Goal: Transaction & Acquisition: Purchase product/service

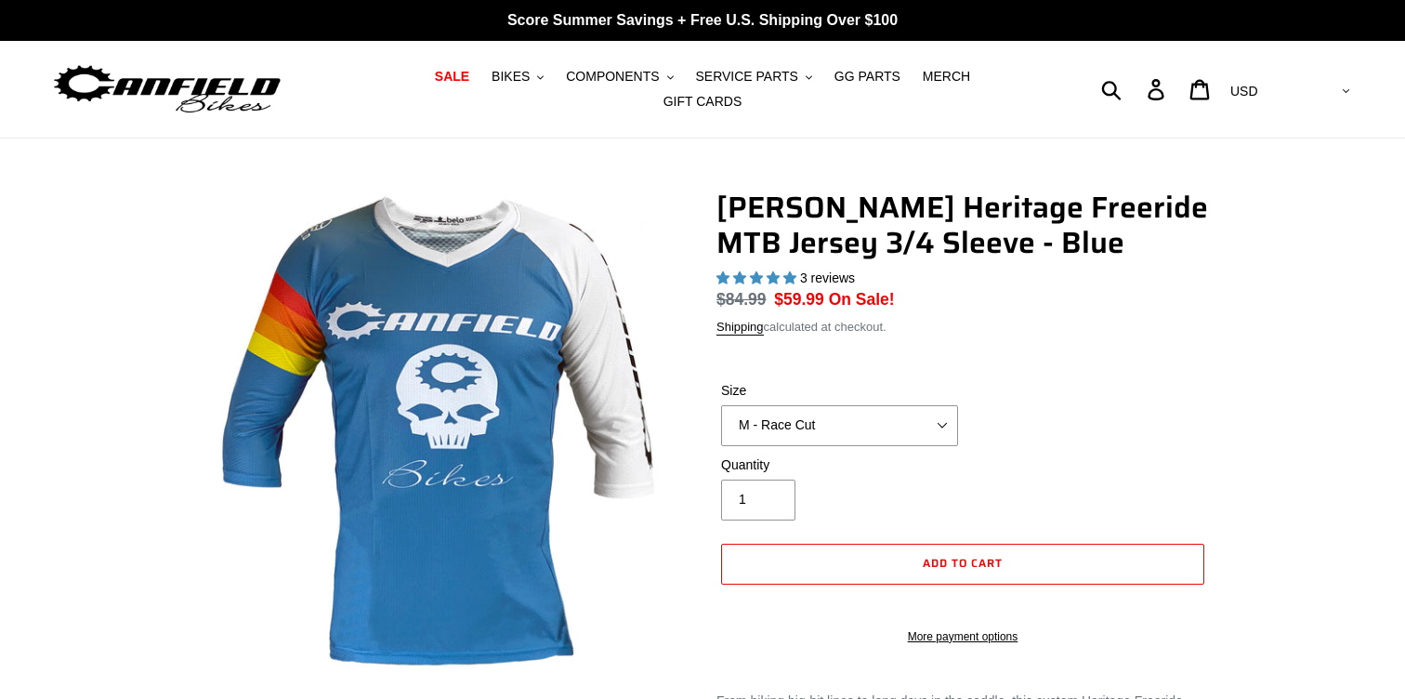
select select "highest-rating"
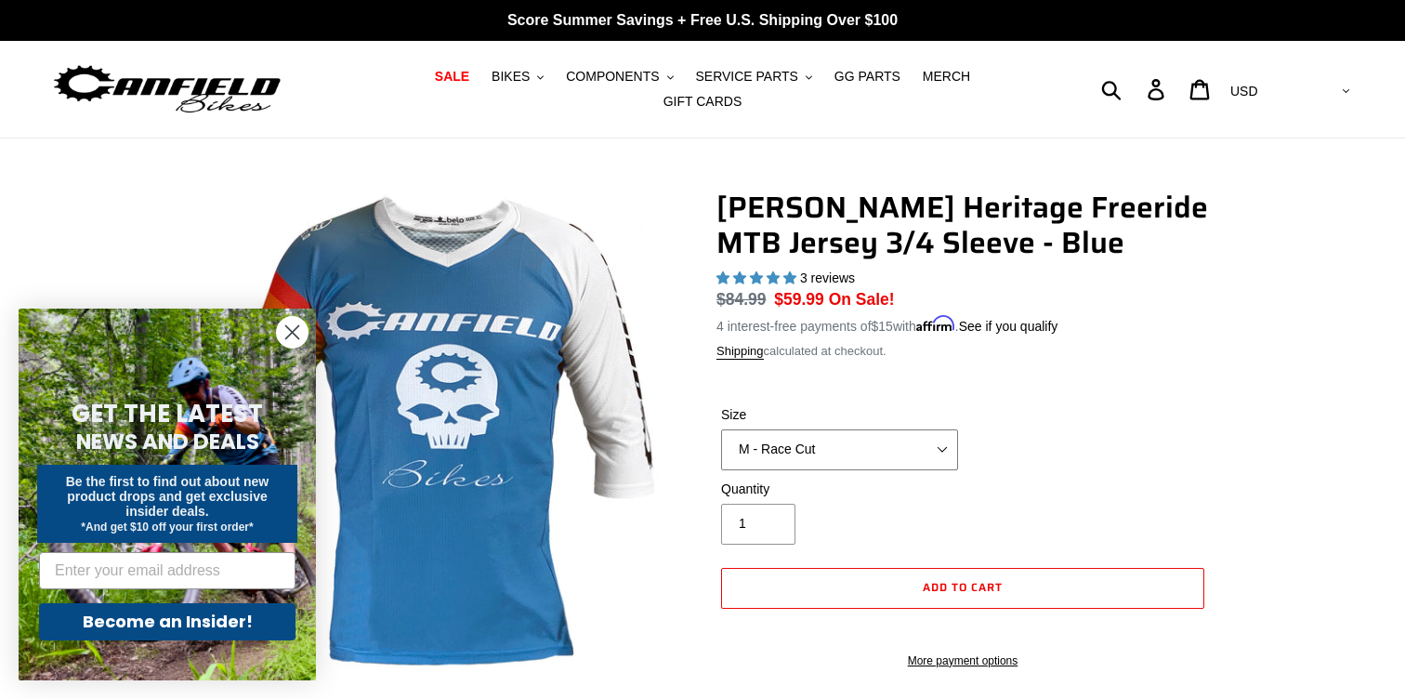
click at [806, 444] on select "S - Race Cut M - Race Cut L - Race Cut XL - Race Cut XXL - Race Cut S - Club Cu…" at bounding box center [839, 449] width 237 height 41
click at [721, 429] on select "S - Race Cut M - Race Cut L - Race Cut XL - Race Cut XXL - Race Cut S - Club Cu…" at bounding box center [839, 449] width 237 height 41
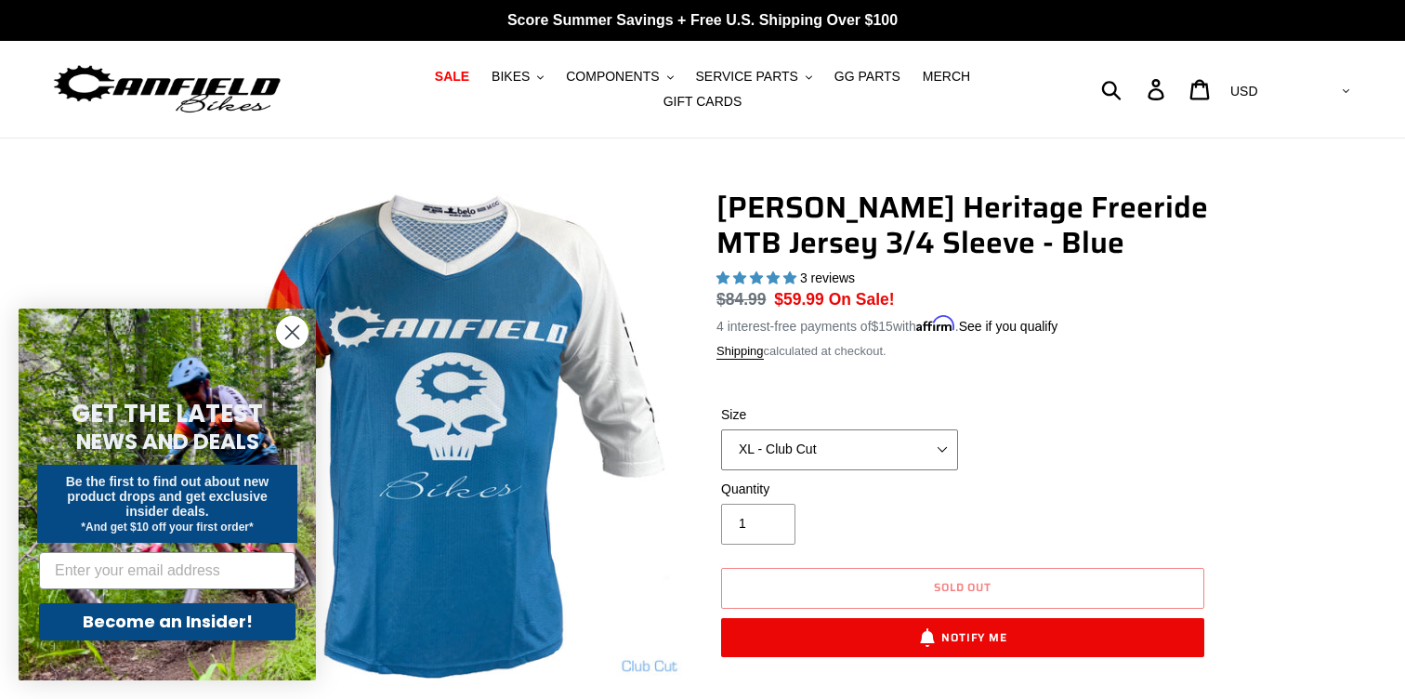
click at [943, 429] on select "S - Race Cut M - Race Cut L - Race Cut XL - Race Cut XXL - Race Cut S - Club Cu…" at bounding box center [839, 449] width 237 height 41
click at [721, 429] on select "S - Race Cut M - Race Cut L - Race Cut XL - Race Cut XXL - Race Cut S - Club Cu…" at bounding box center [839, 449] width 237 height 41
click at [909, 433] on select "S - Race Cut M - Race Cut L - Race Cut XL - Race Cut XXL - Race Cut S - Club Cu…" at bounding box center [839, 449] width 237 height 41
click at [721, 429] on select "S - Race Cut M - Race Cut L - Race Cut XL - Race Cut XXL - Race Cut S - Club Cu…" at bounding box center [839, 449] width 237 height 41
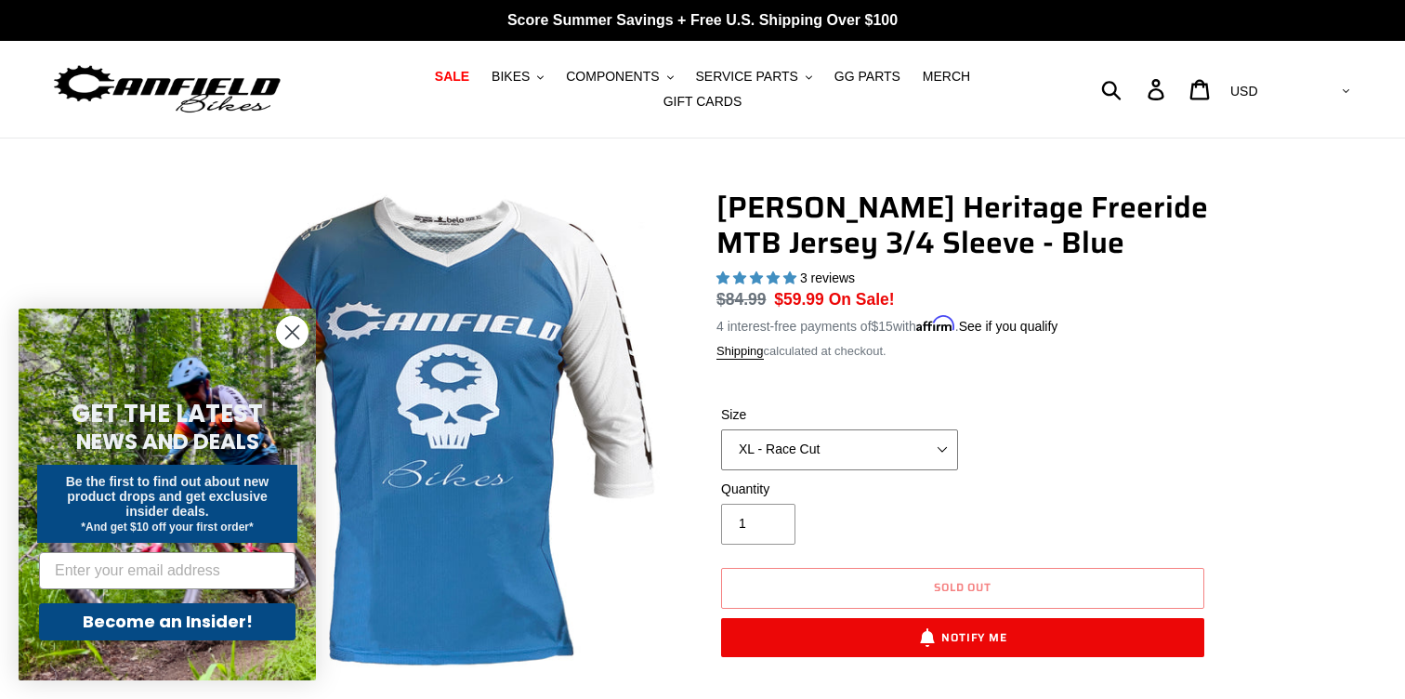
click at [926, 439] on select "S - Race Cut M - Race Cut L - Race Cut XL - Race Cut XXL - Race Cut S - Club Cu…" at bounding box center [839, 449] width 237 height 41
select select "XL - Club Cut"
click at [721, 429] on select "S - Race Cut M - Race Cut L - Race Cut XL - Race Cut XXL - Race Cut S - Club Cu…" at bounding box center [839, 449] width 237 height 41
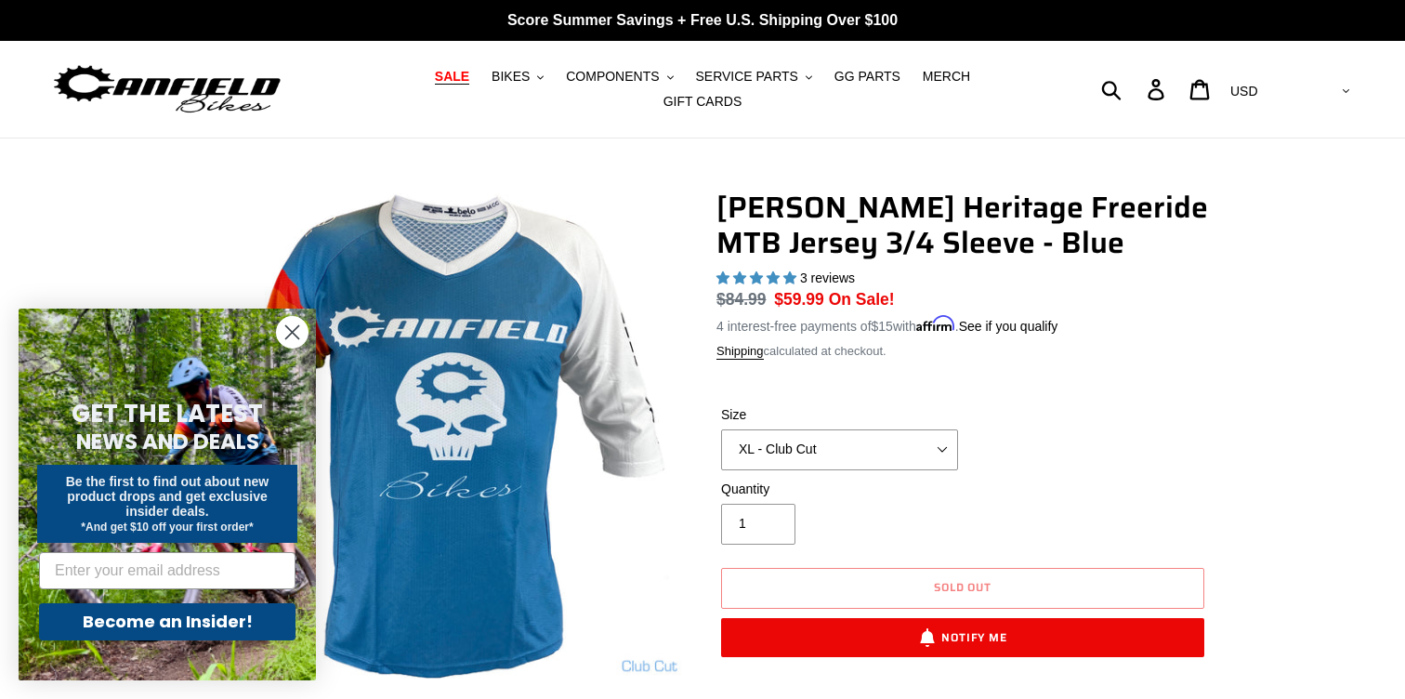
click at [435, 85] on span "SALE" at bounding box center [452, 77] width 34 height 16
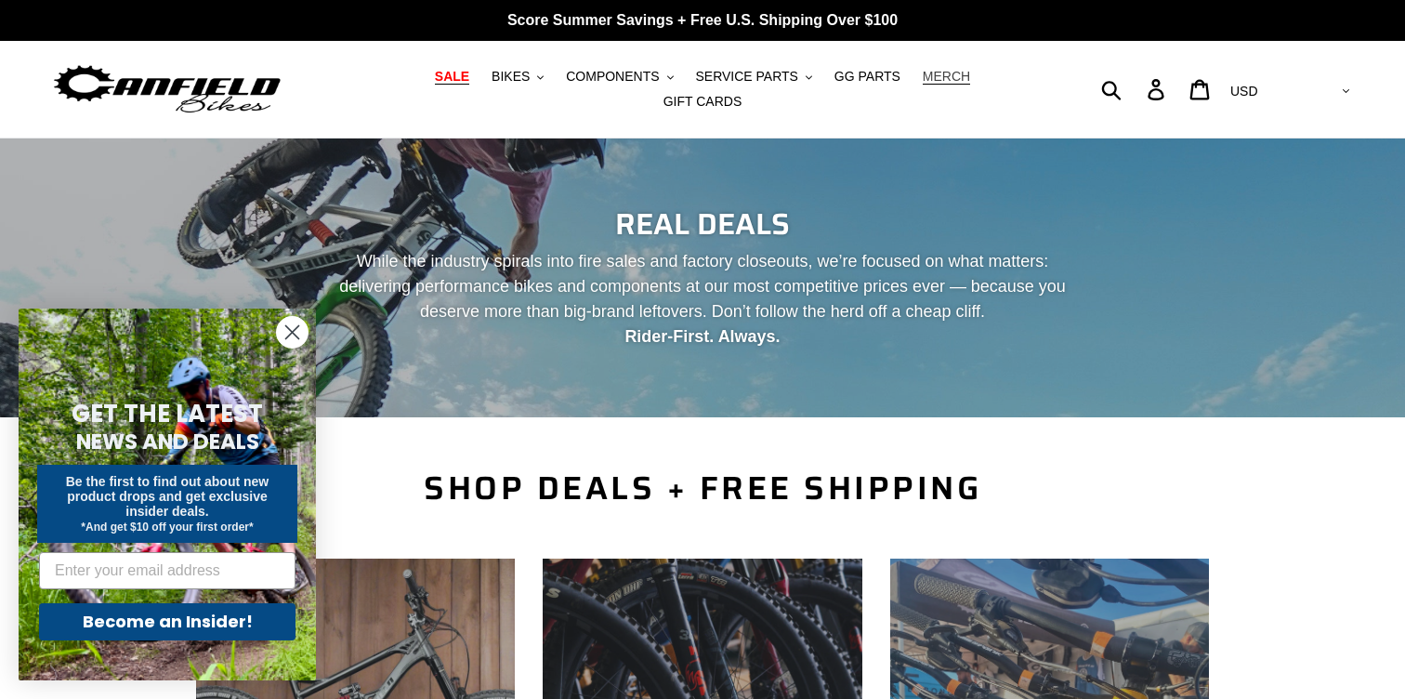
click at [922, 83] on span "MERCH" at bounding box center [945, 77] width 47 height 16
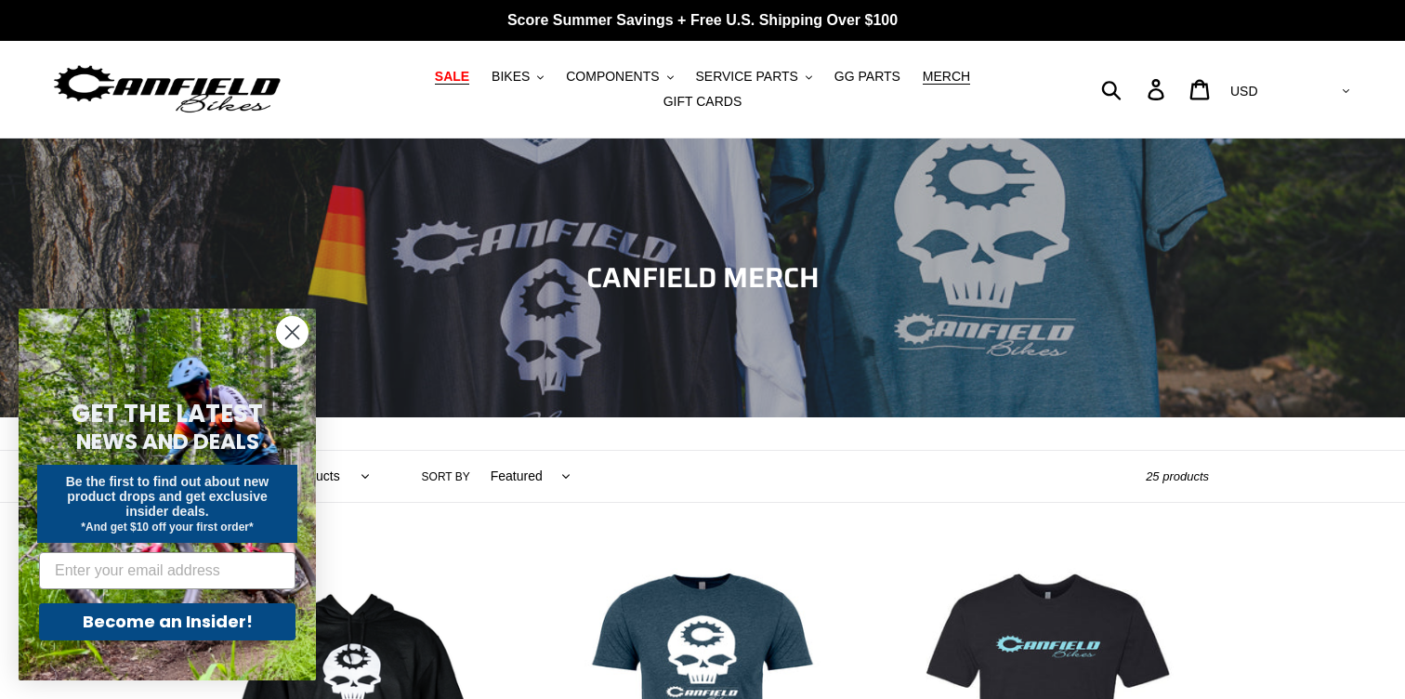
click at [432, 88] on link "SALE" at bounding box center [451, 76] width 53 height 25
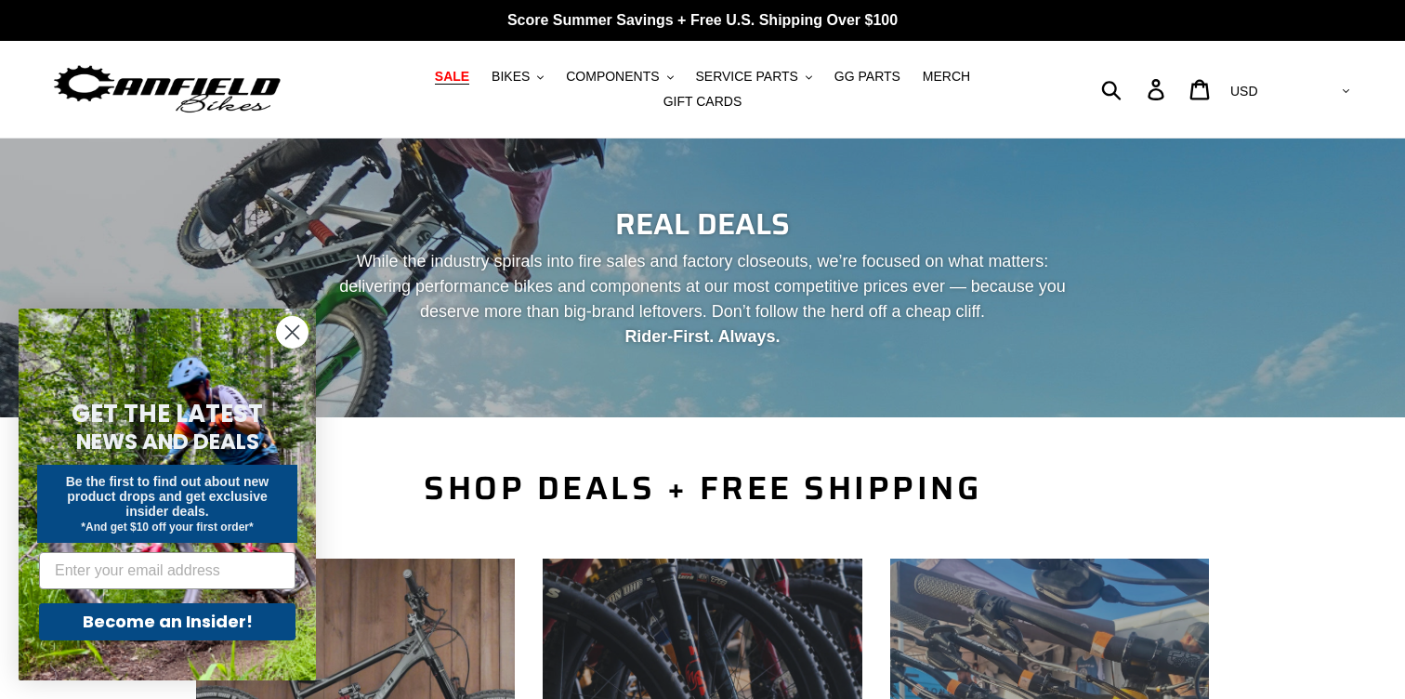
click at [1180, 81] on div "Submit Search Log in Cart 0 items Currency AED AFN ALL AMD ANG AUD AWG AZN BAM …" at bounding box center [1191, 89] width 326 height 41
click at [1135, 81] on form "Submit" at bounding box center [1123, 89] width 24 height 41
click at [1136, 81] on input "Search" at bounding box center [1082, 89] width 108 height 41
type input "jersey"
click at [1090, 69] on button "Submit" at bounding box center [1113, 89] width 46 height 41
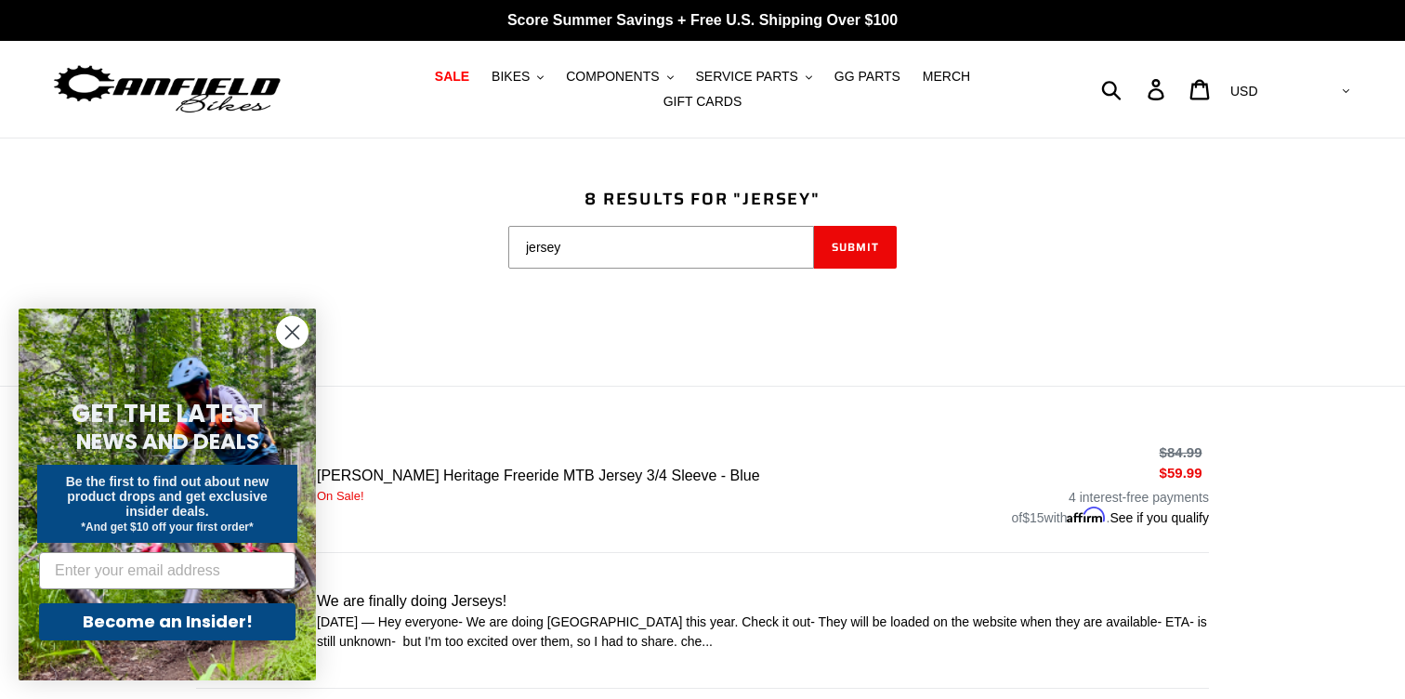
click at [289, 325] on circle "Close dialog" at bounding box center [292, 332] width 31 height 31
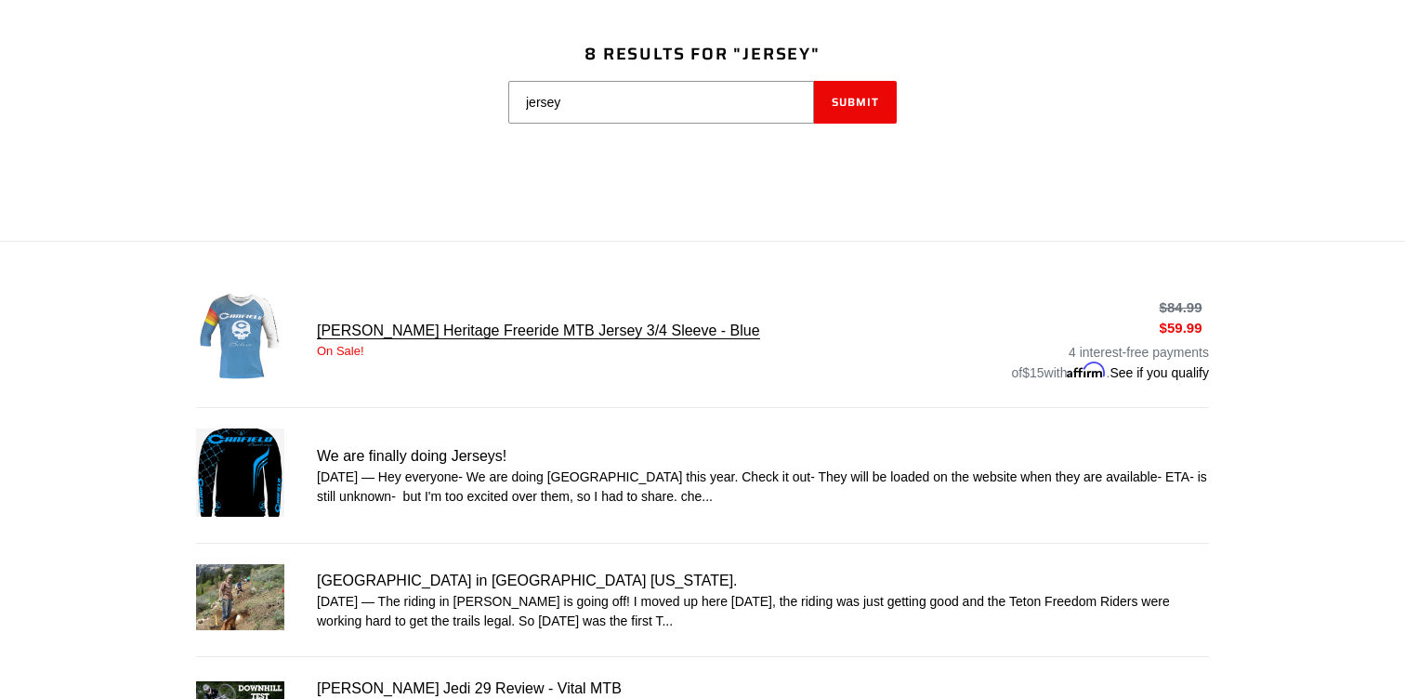
scroll to position [150, 0]
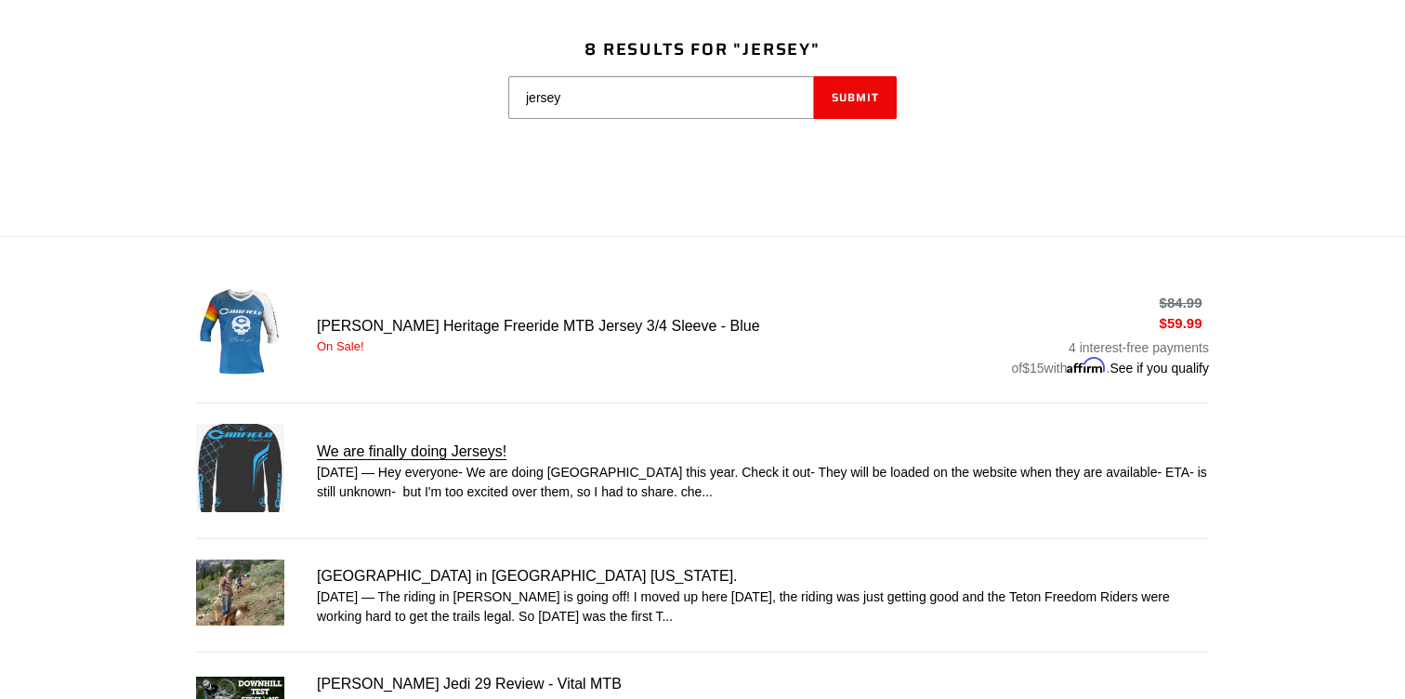
click at [606, 478] on link "We are finally doing Jerseys!" at bounding box center [702, 471] width 1013 height 94
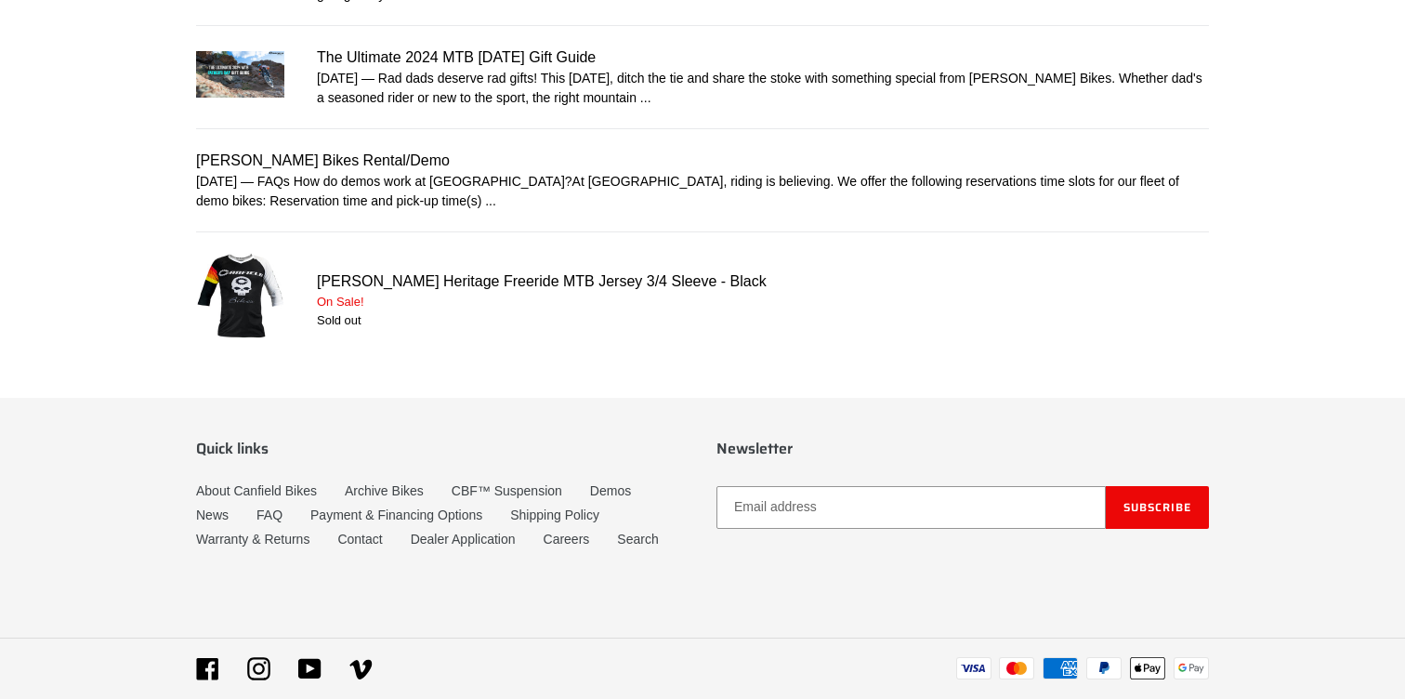
scroll to position [1005, 0]
click at [394, 252] on link "[PERSON_NAME] Heritage Freeride MTB Jersey 3/4 Sleeve - Black" at bounding box center [702, 299] width 1013 height 94
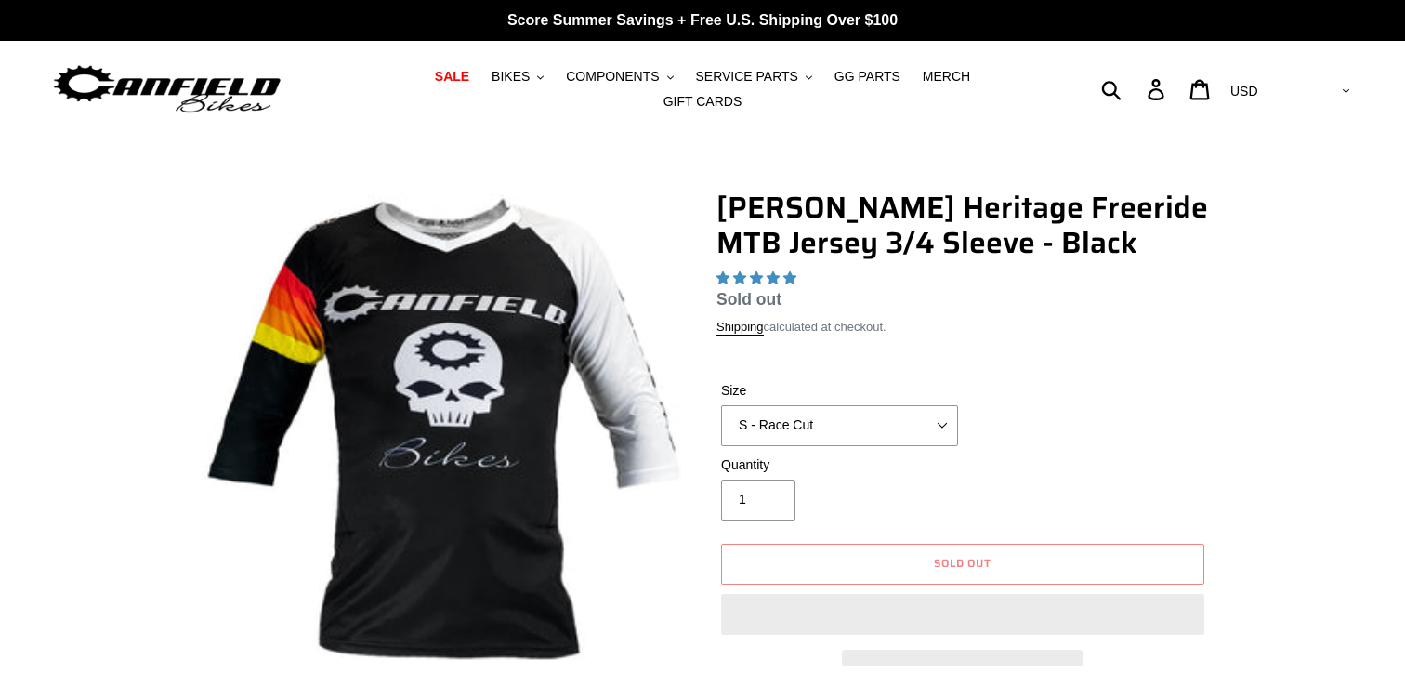
select select "highest-rating"
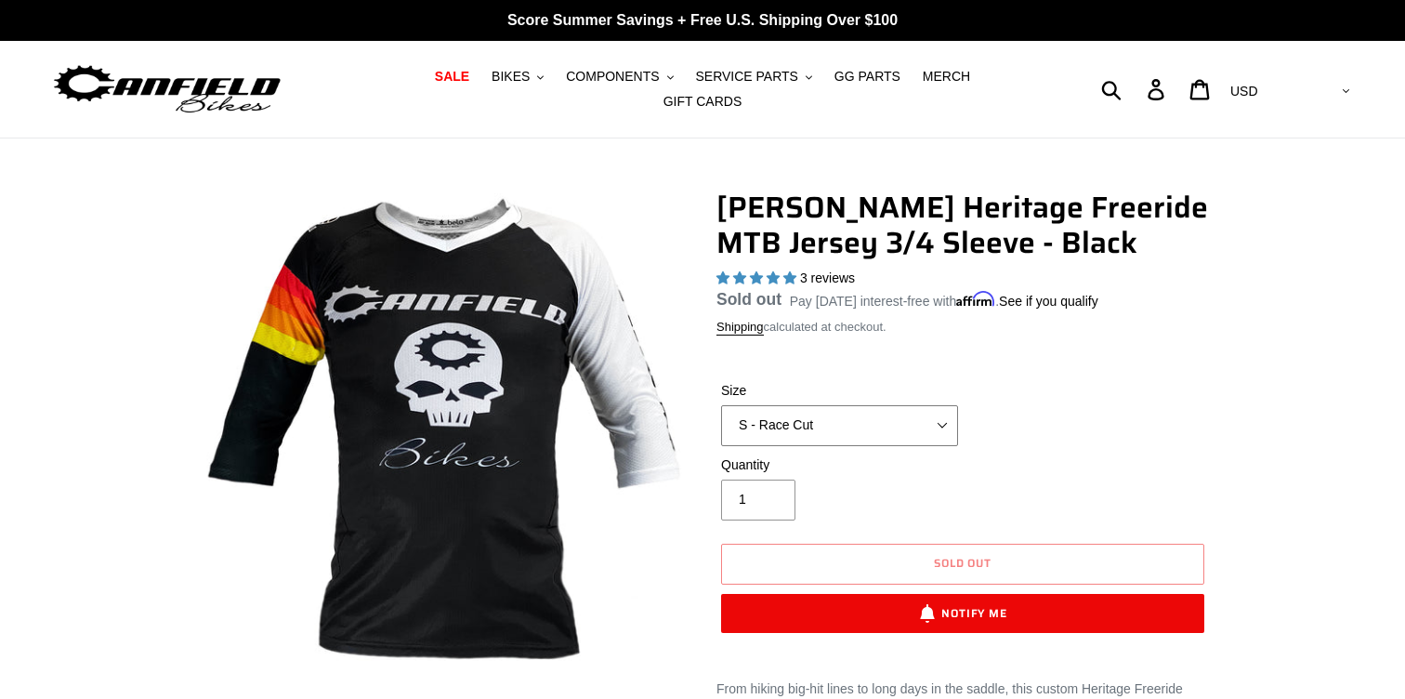
click at [809, 423] on select "S - Race Cut M - Race Cut L - Race Cut XL - Race Cut XXL - Race Cut S - Club Cu…" at bounding box center [839, 425] width 237 height 41
select select "XL - Club Cut"
click at [721, 416] on select "S - Race Cut M - Race Cut L - Race Cut XL - Race Cut XXL - Race Cut S - Club Cu…" at bounding box center [839, 425] width 237 height 41
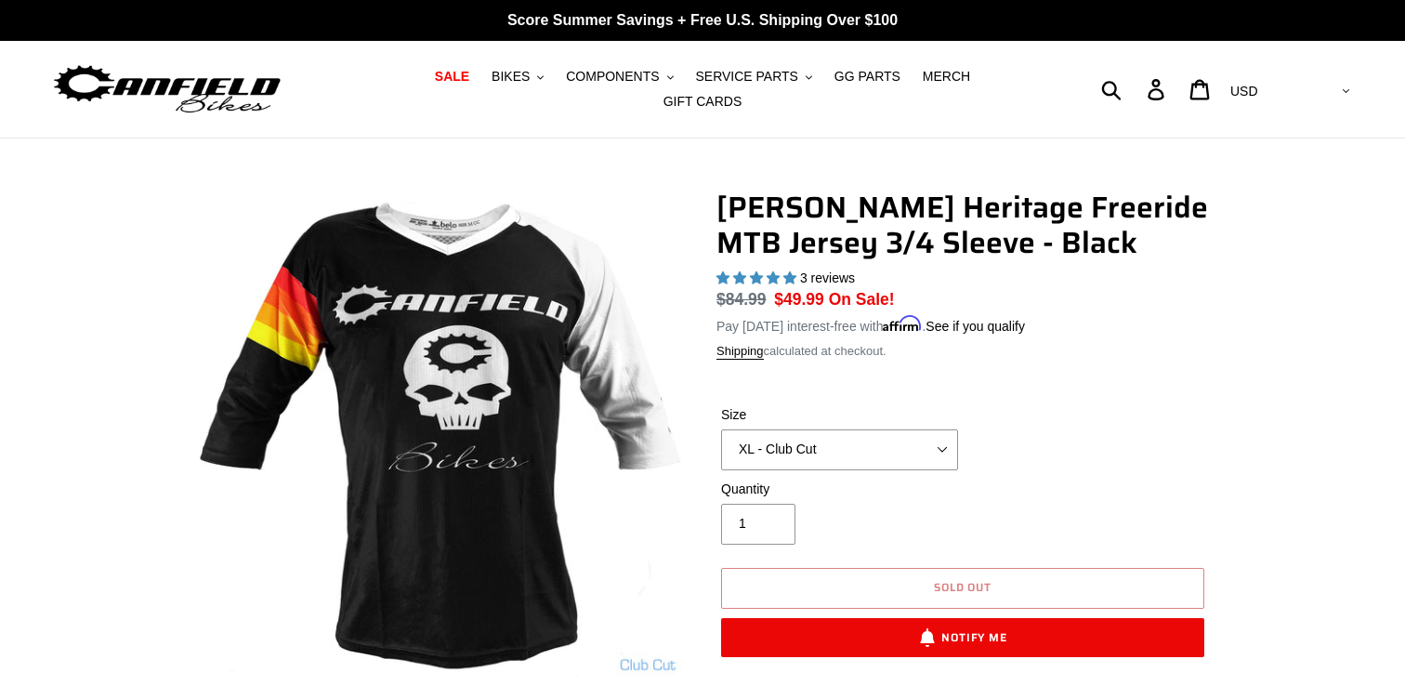
drag, startPoint x: 809, startPoint y: 423, endPoint x: 801, endPoint y: 577, distance: 154.4
click at [801, 577] on button "Sold out" at bounding box center [962, 588] width 483 height 41
